Goal: Navigation & Orientation: Find specific page/section

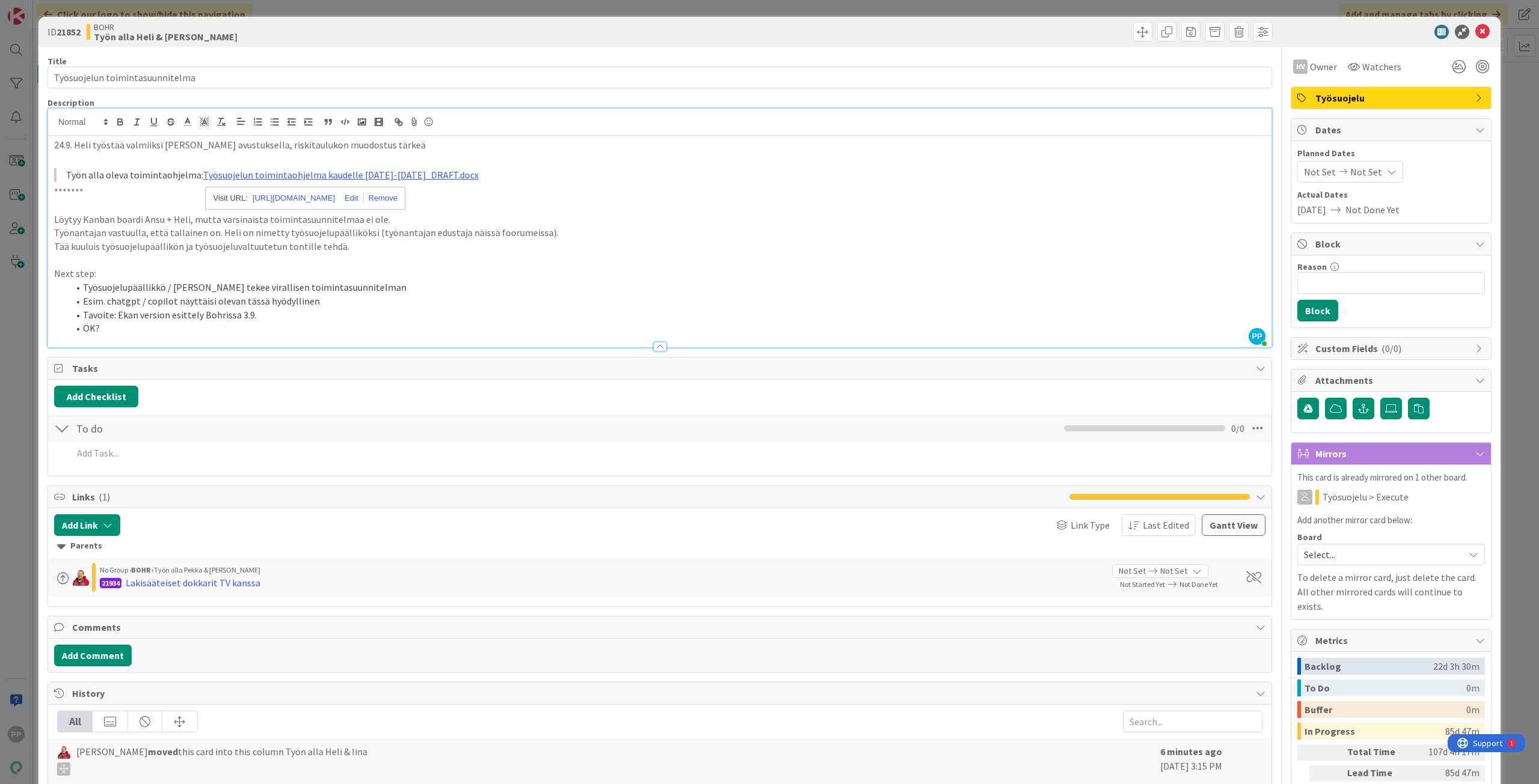
scroll to position [29, 0]
click at [413, 292] on li "Työsuojelupäällikkö / Heli tekee virallisen toimintasuunnitelman" at bounding box center [667, 288] width 1197 height 14
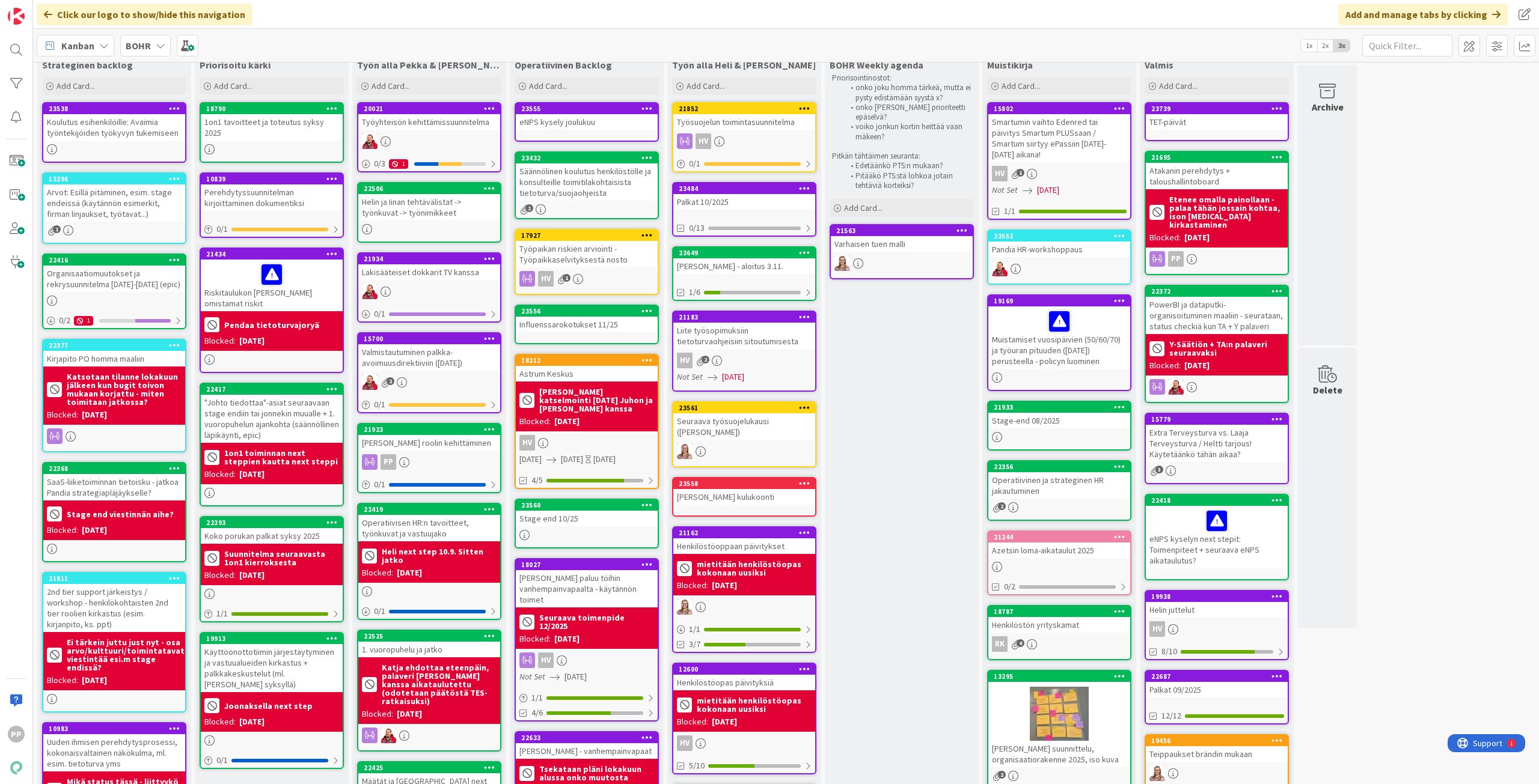
click at [148, 49] on b "BOHR" at bounding box center [138, 46] width 25 height 12
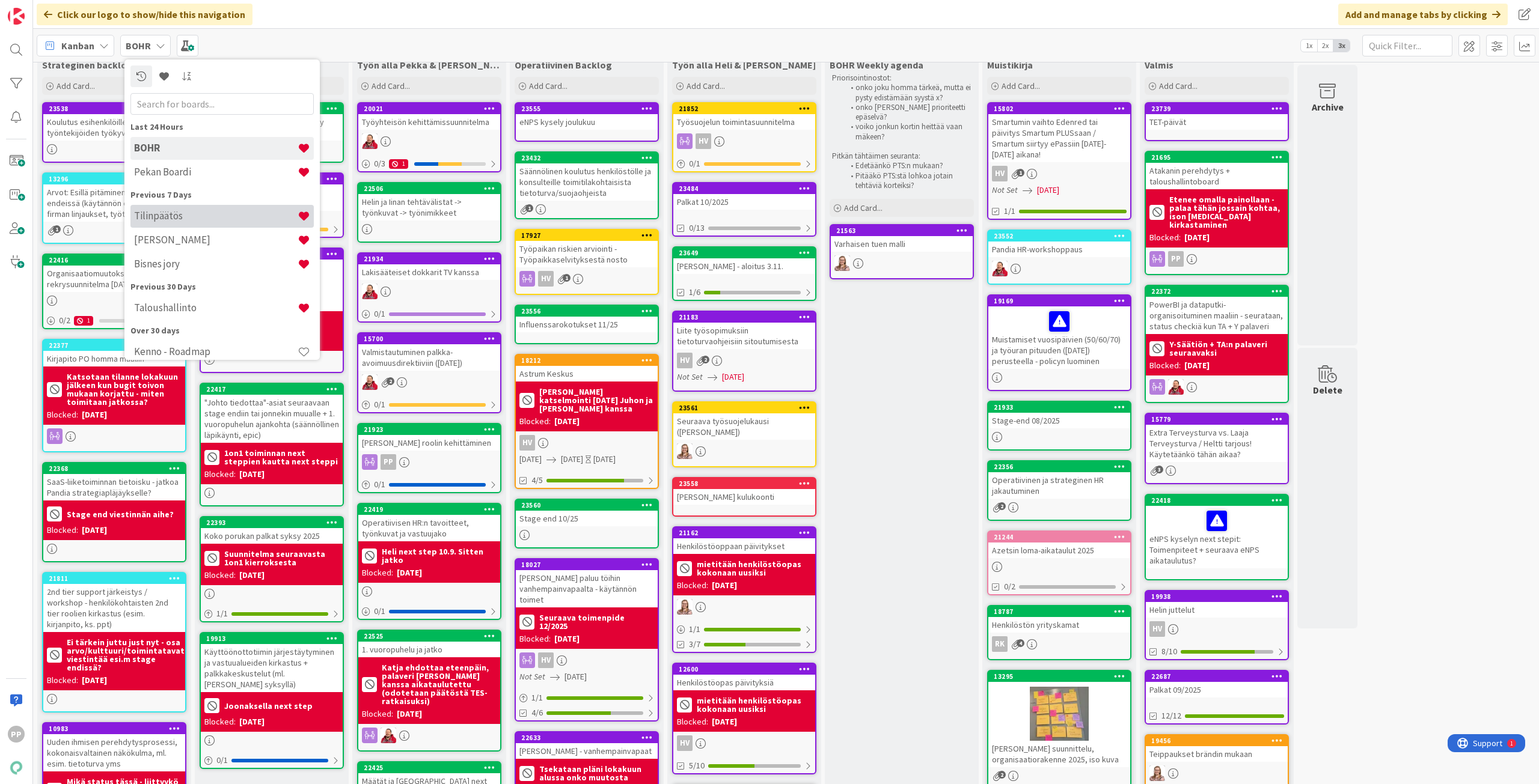
click at [199, 214] on h4 "Tilinpäätös" at bounding box center [215, 215] width 163 height 12
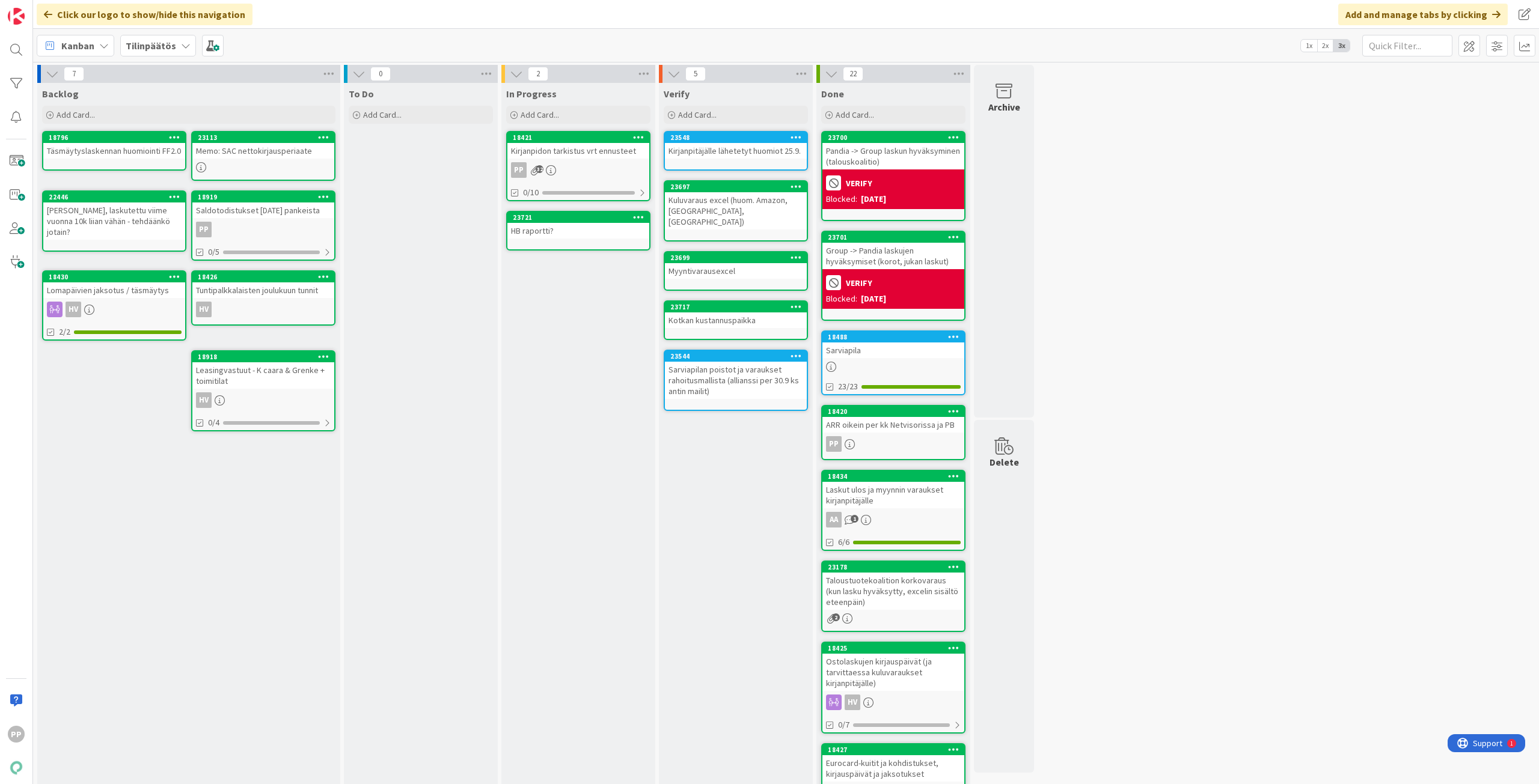
click at [181, 48] on icon at bounding box center [185, 46] width 10 height 10
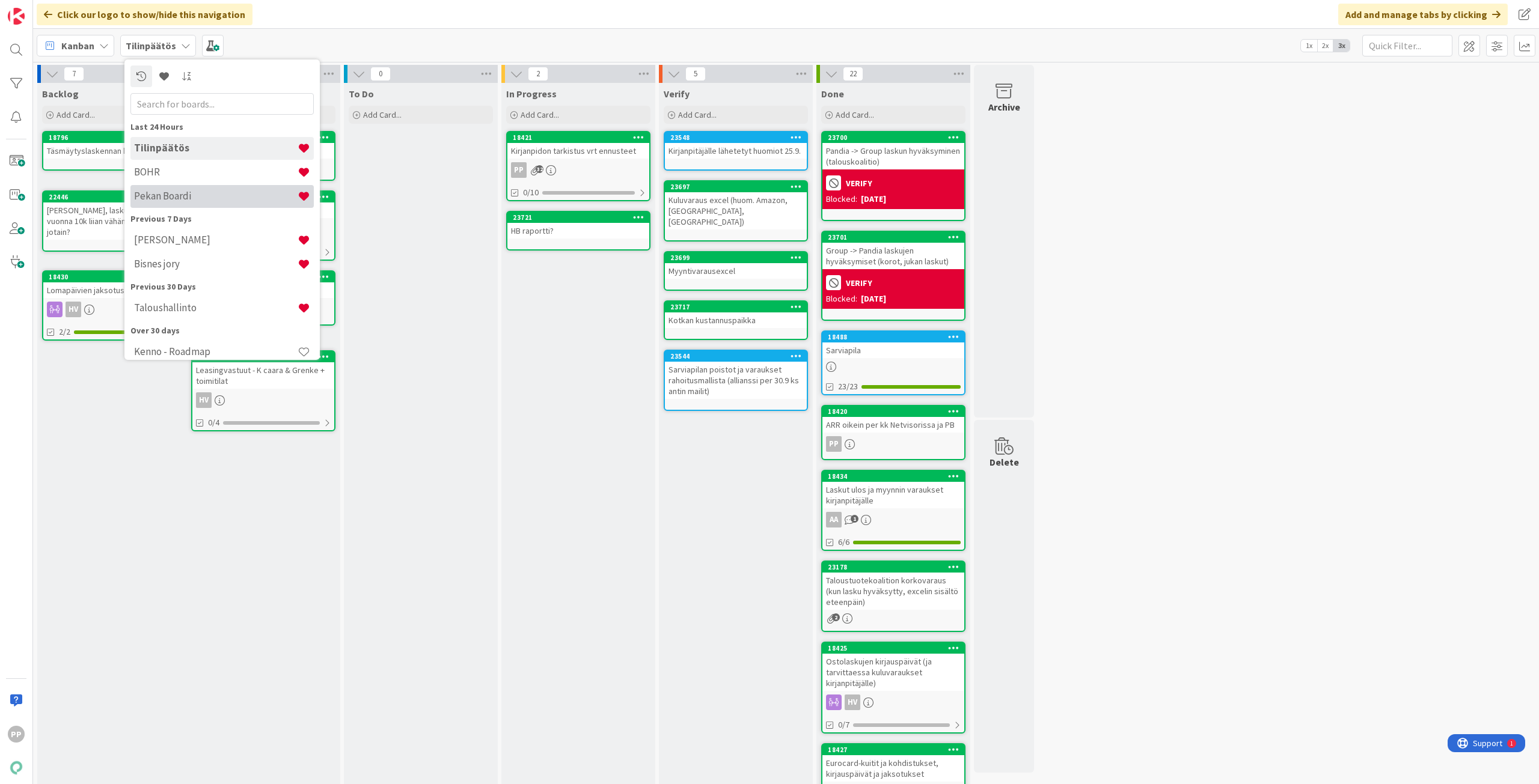
click at [240, 194] on h4 "Pekan Boardi" at bounding box center [215, 195] width 163 height 12
